Goal: Task Accomplishment & Management: Use online tool/utility

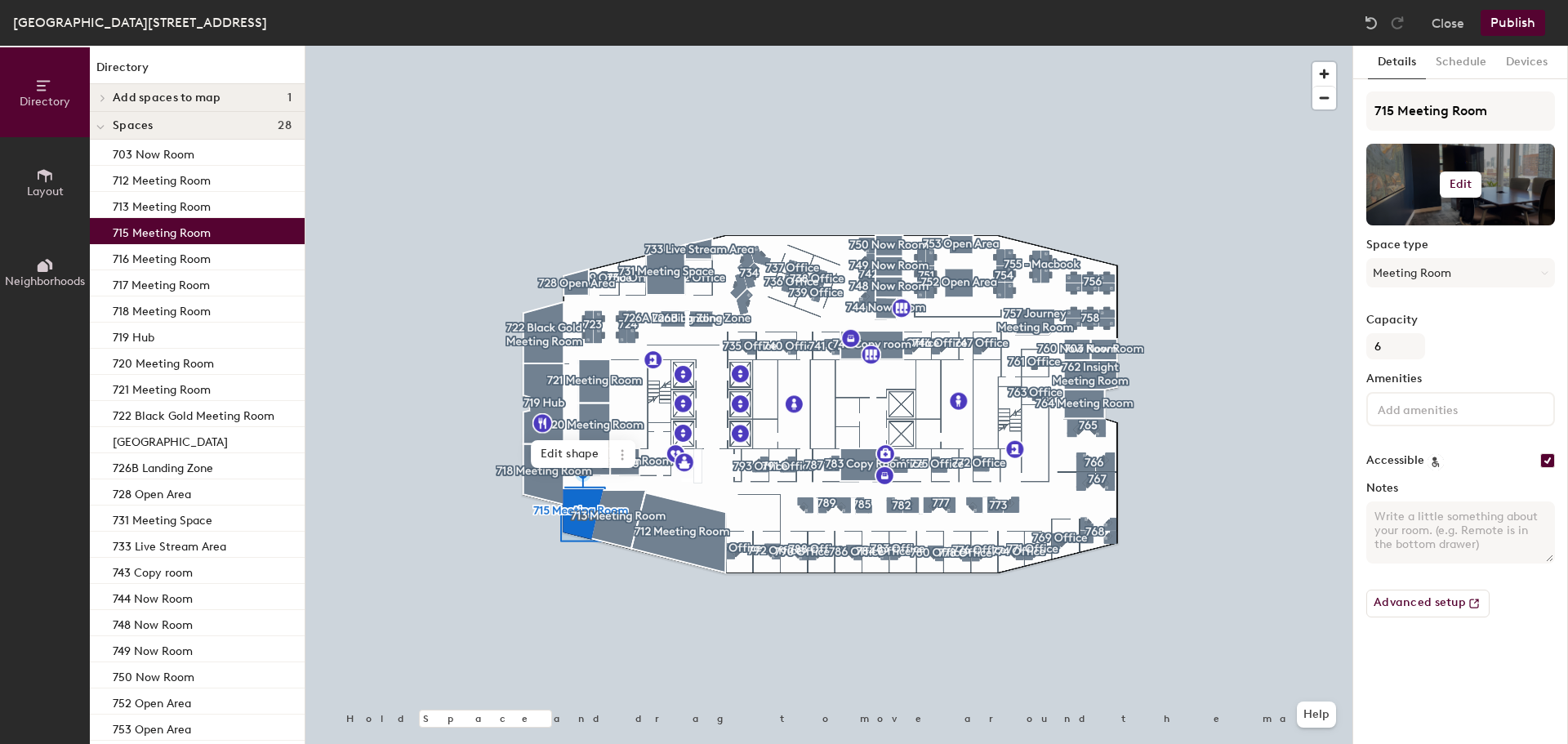
click at [1462, 185] on h6 "Edit" at bounding box center [1460, 184] width 23 height 13
click at [1442, 228] on input "file" at bounding box center [1473, 232] width 187 height 24
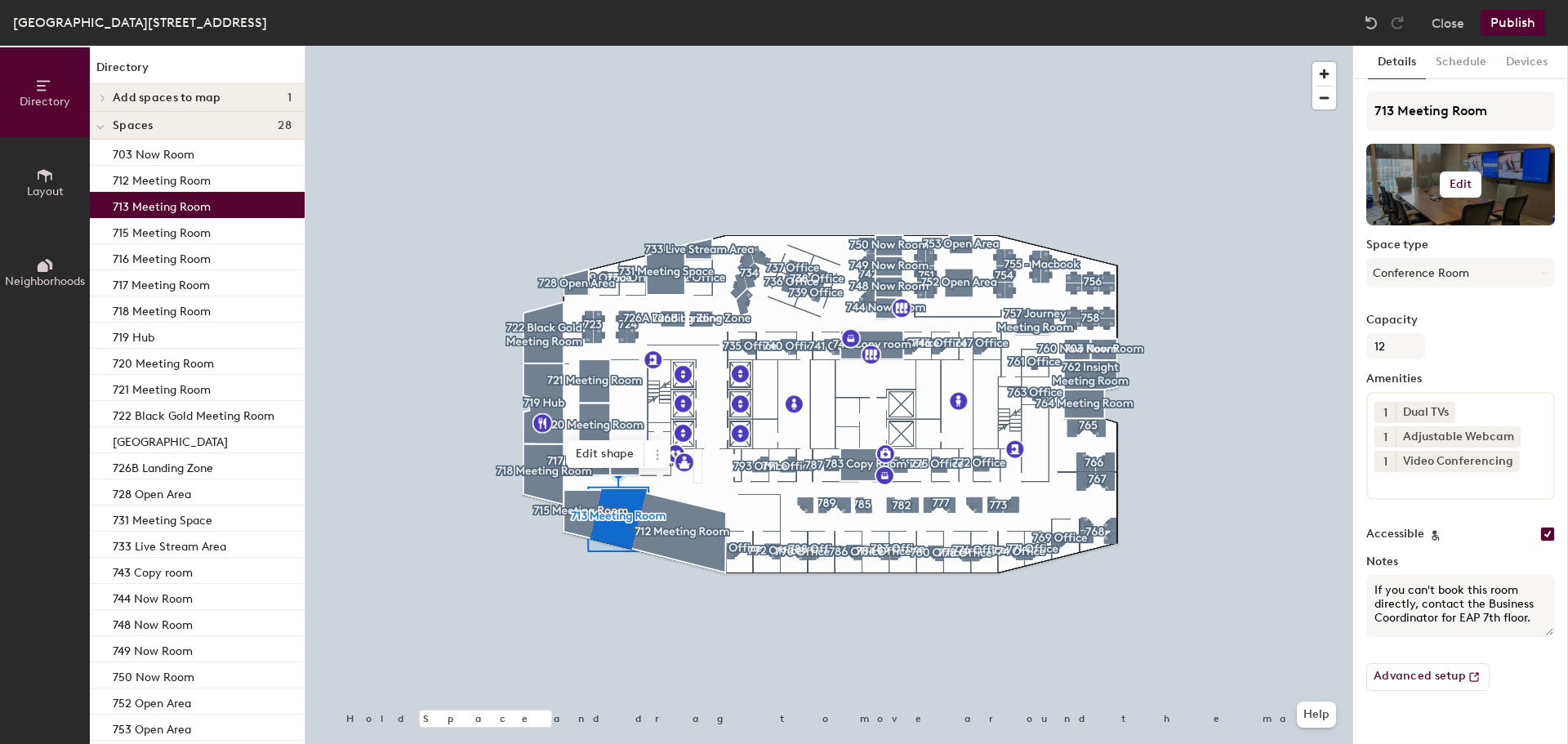
click at [1462, 189] on h6 "Edit" at bounding box center [1460, 184] width 23 height 13
click at [1450, 231] on input "file" at bounding box center [1473, 232] width 187 height 24
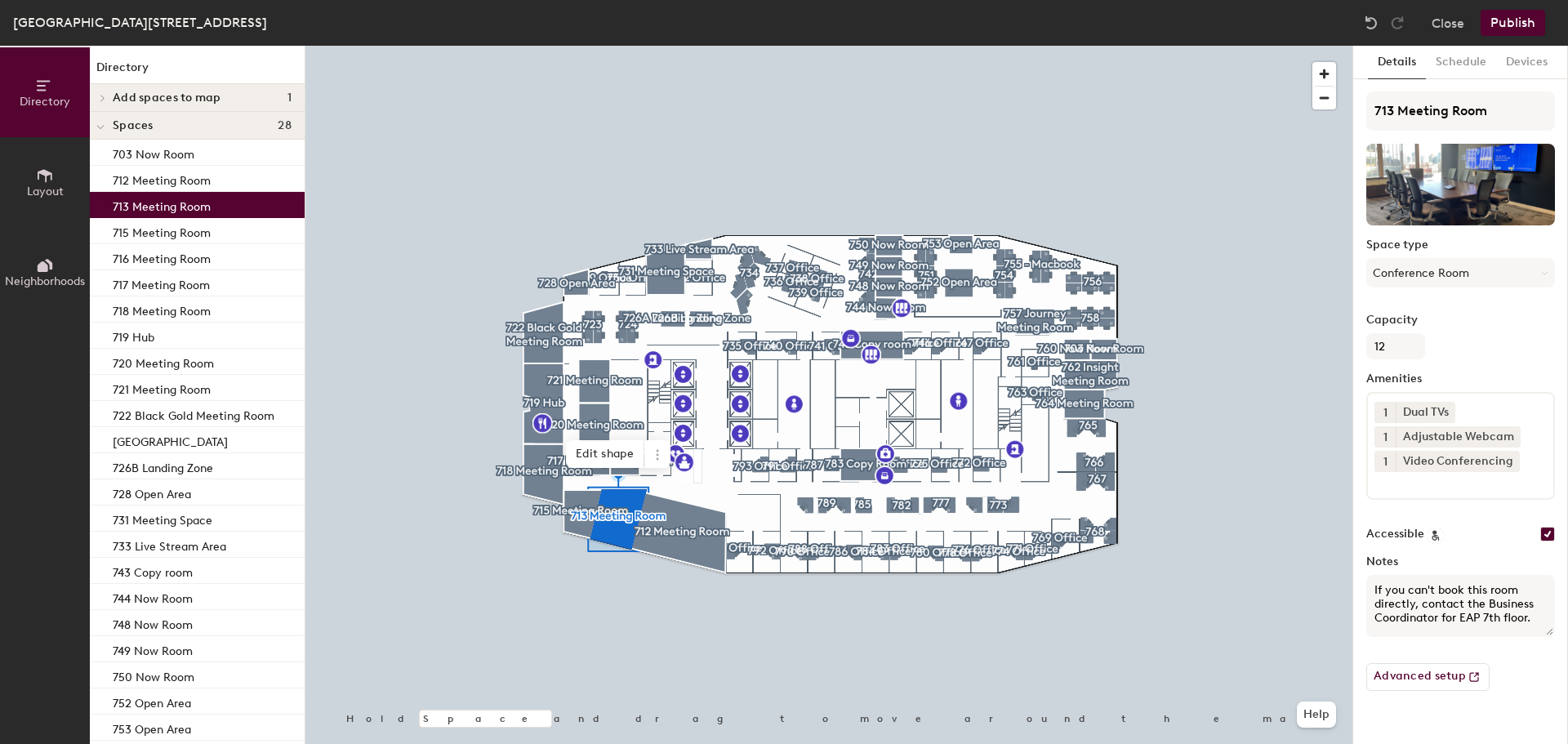
click at [1500, 18] on button "Publish" at bounding box center [1512, 23] width 65 height 26
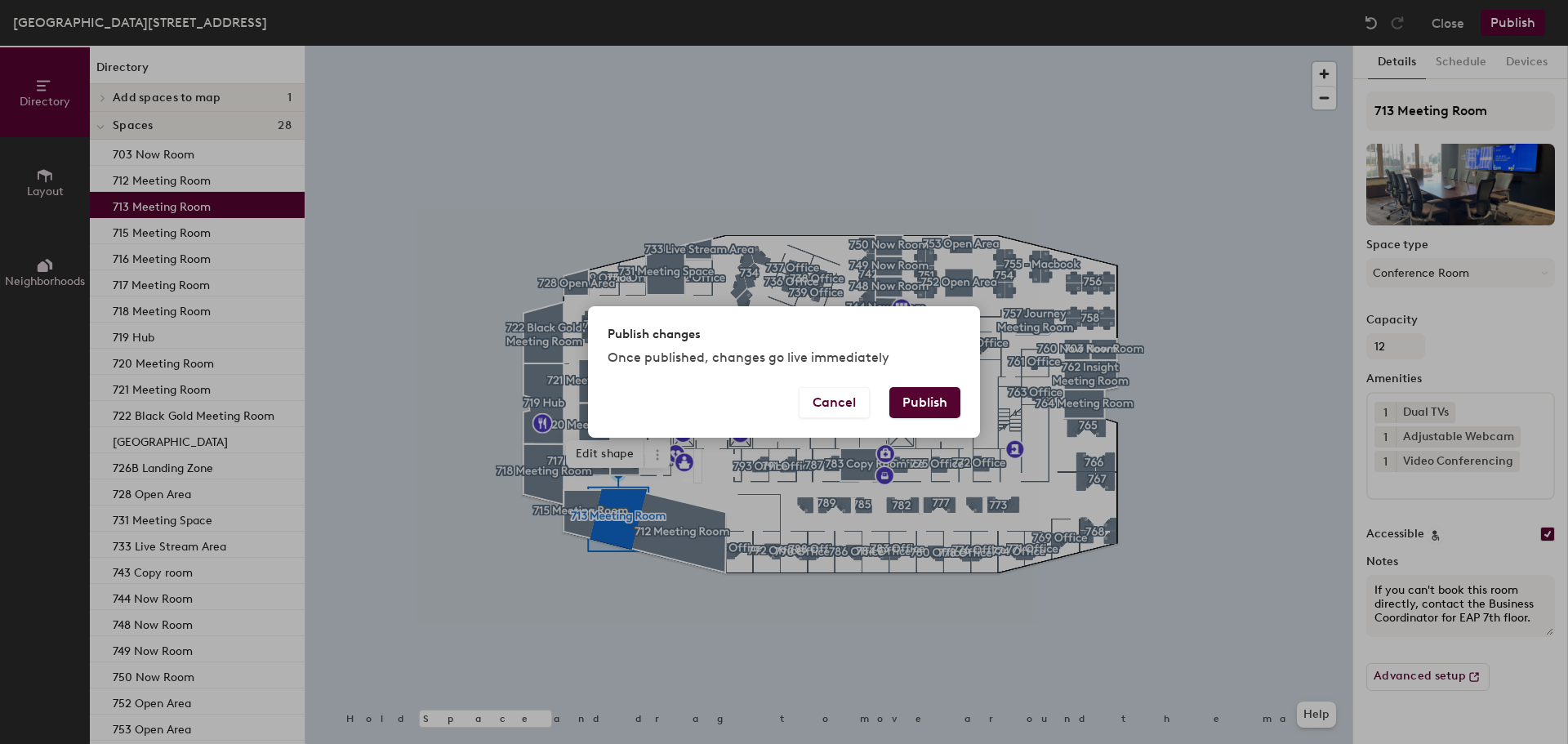
click at [928, 400] on button "Publish" at bounding box center [924, 402] width 71 height 31
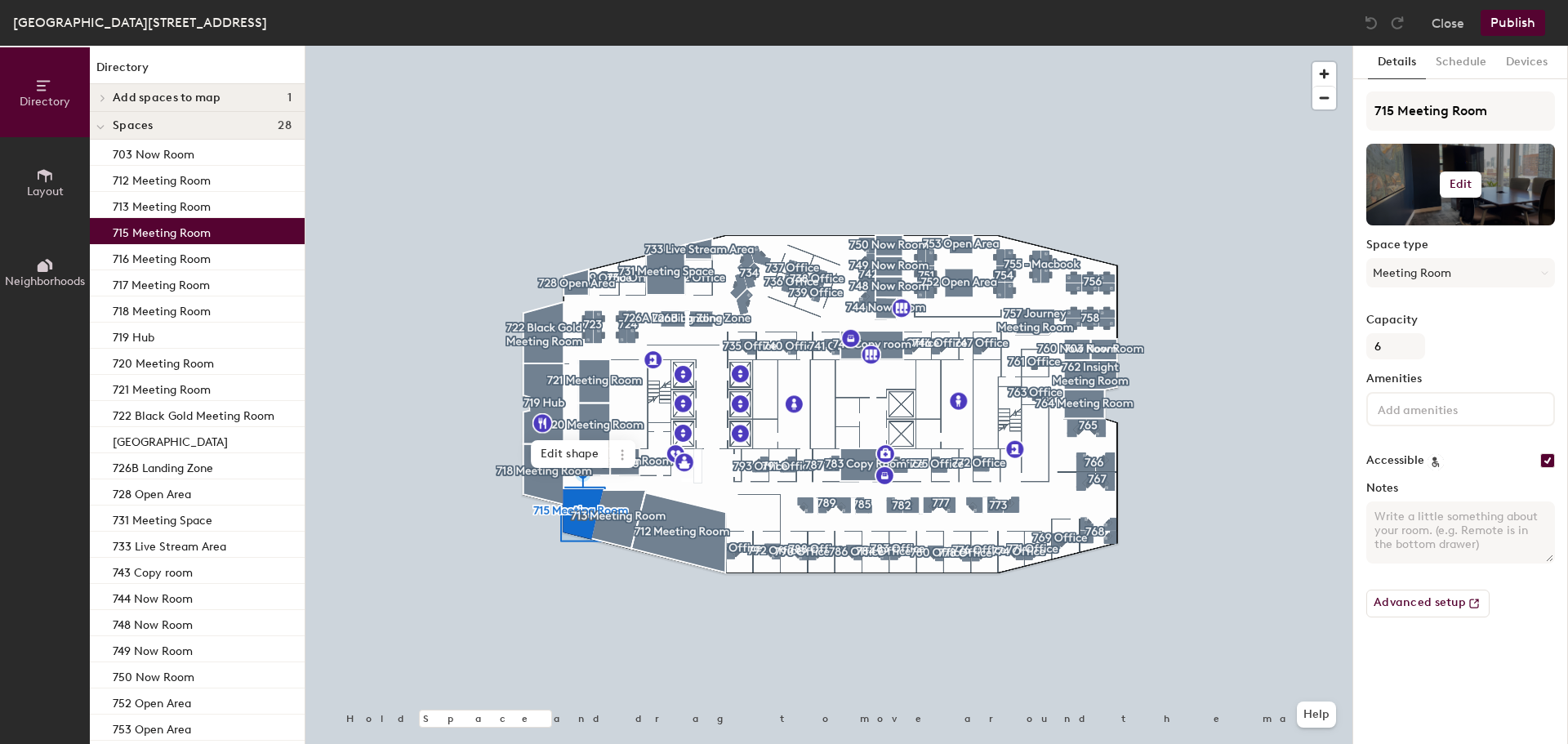
click at [1449, 186] on h6 "Edit" at bounding box center [1460, 184] width 23 height 13
click at [1450, 221] on input "file" at bounding box center [1473, 232] width 187 height 24
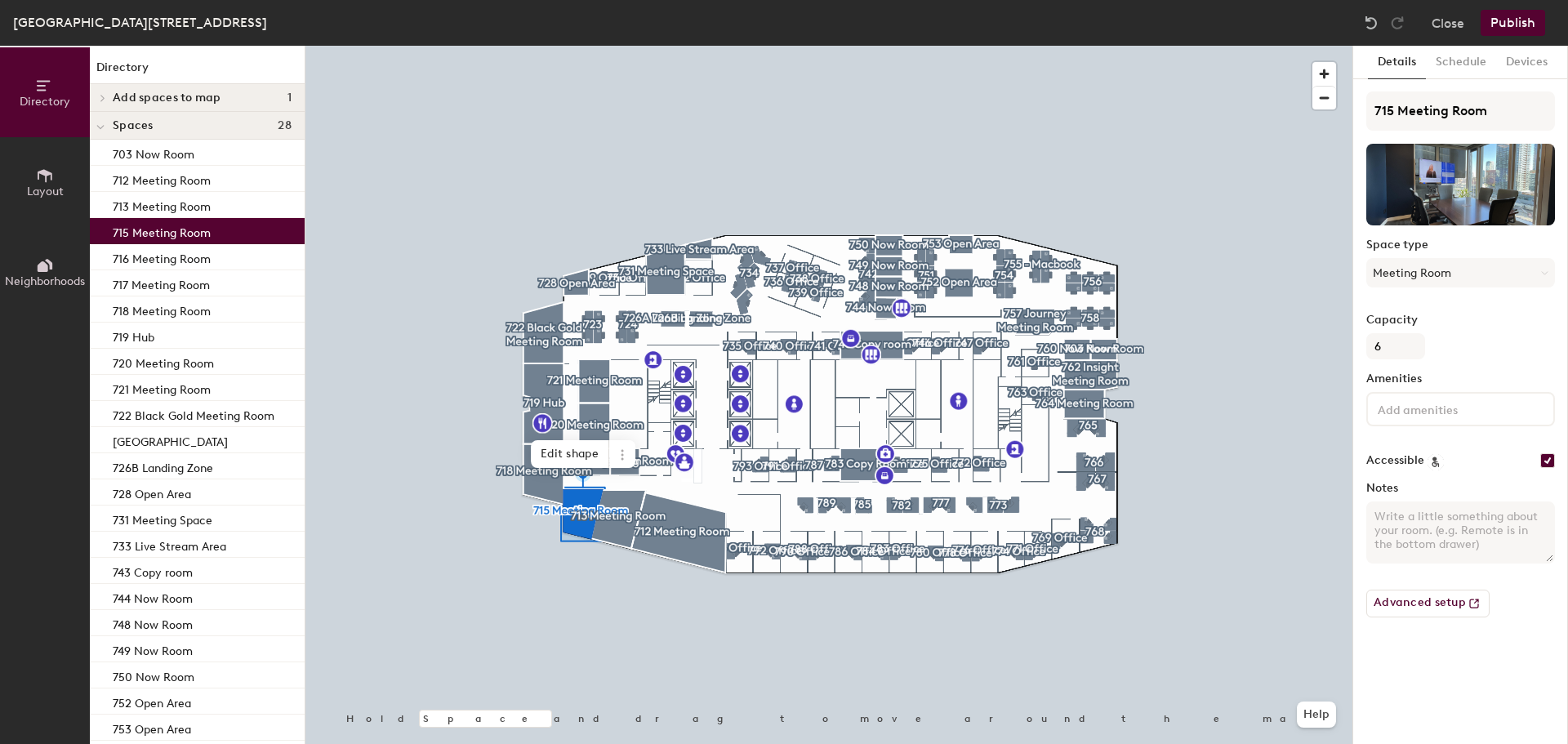
click at [1506, 33] on button "Publish" at bounding box center [1512, 23] width 65 height 26
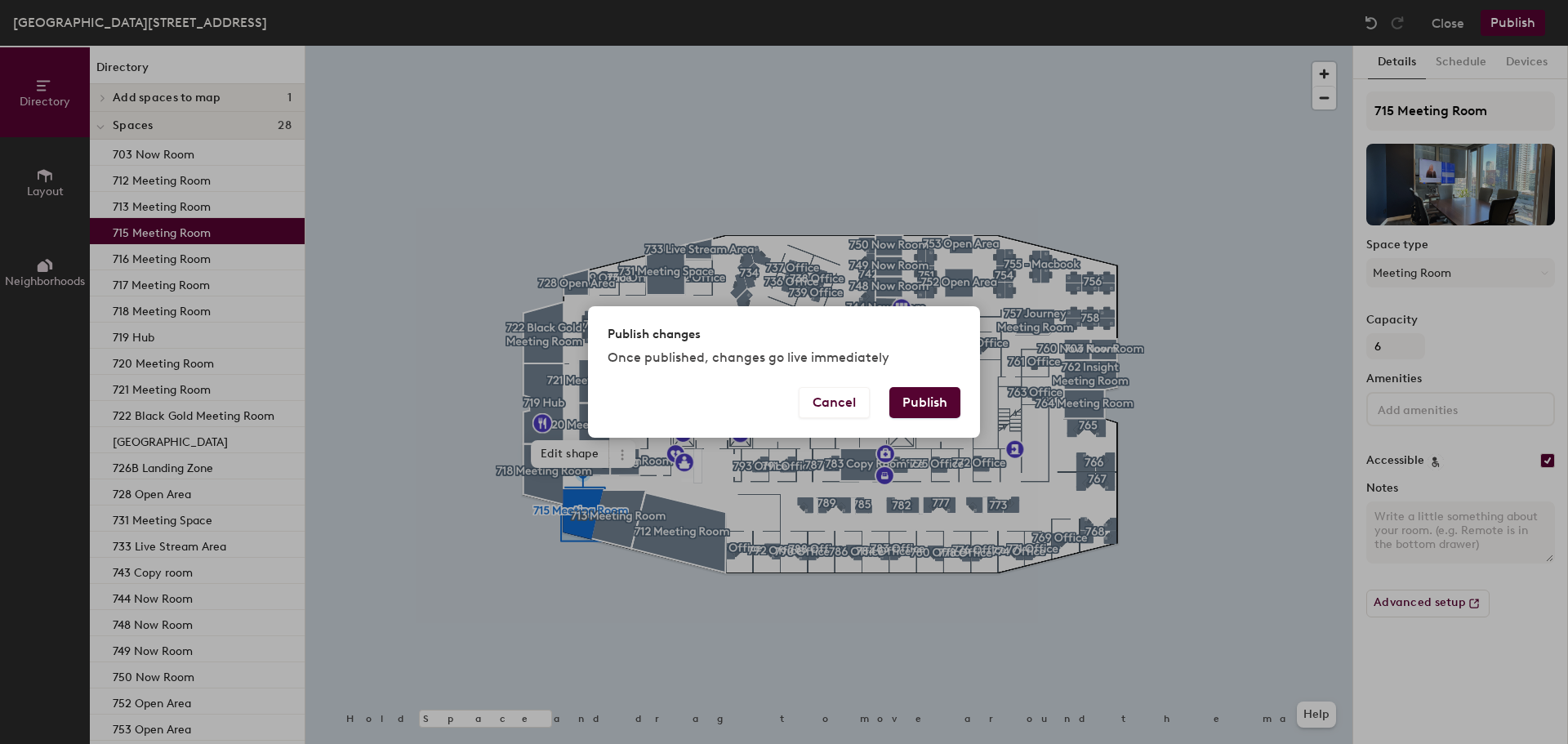
click at [916, 396] on button "Publish" at bounding box center [924, 402] width 71 height 31
